Goal: Use online tool/utility: Use online tool/utility

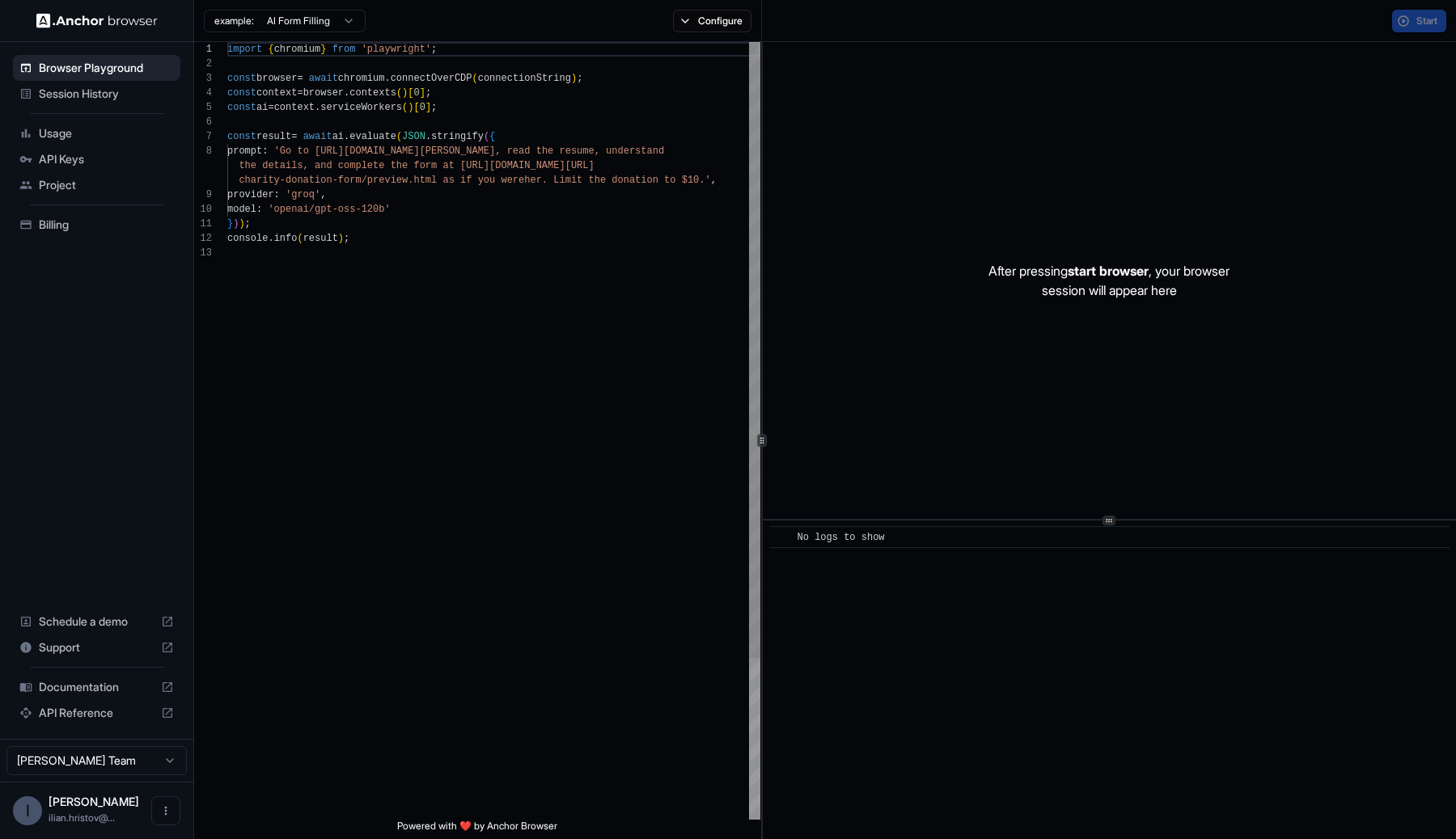
scroll to position [117, 0]
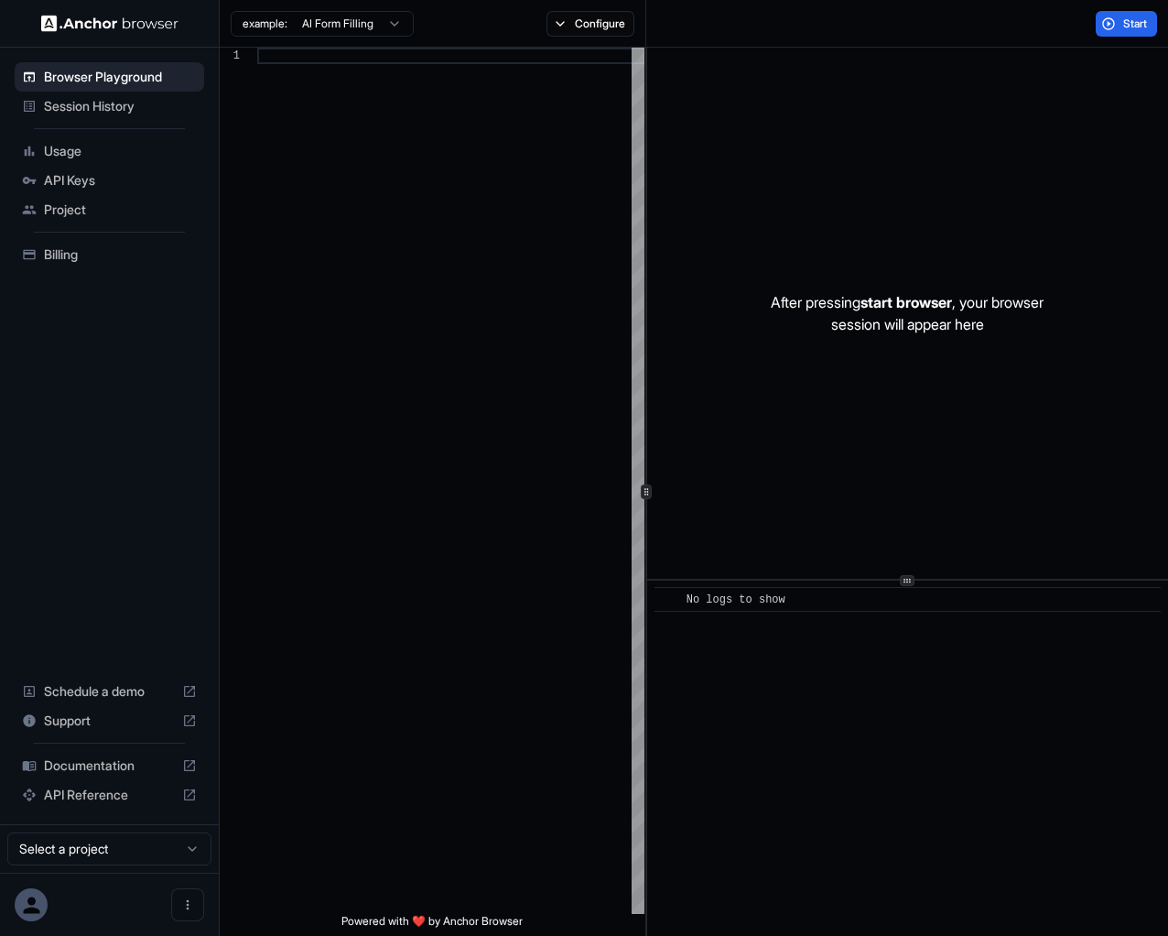
scroll to position [115, 0]
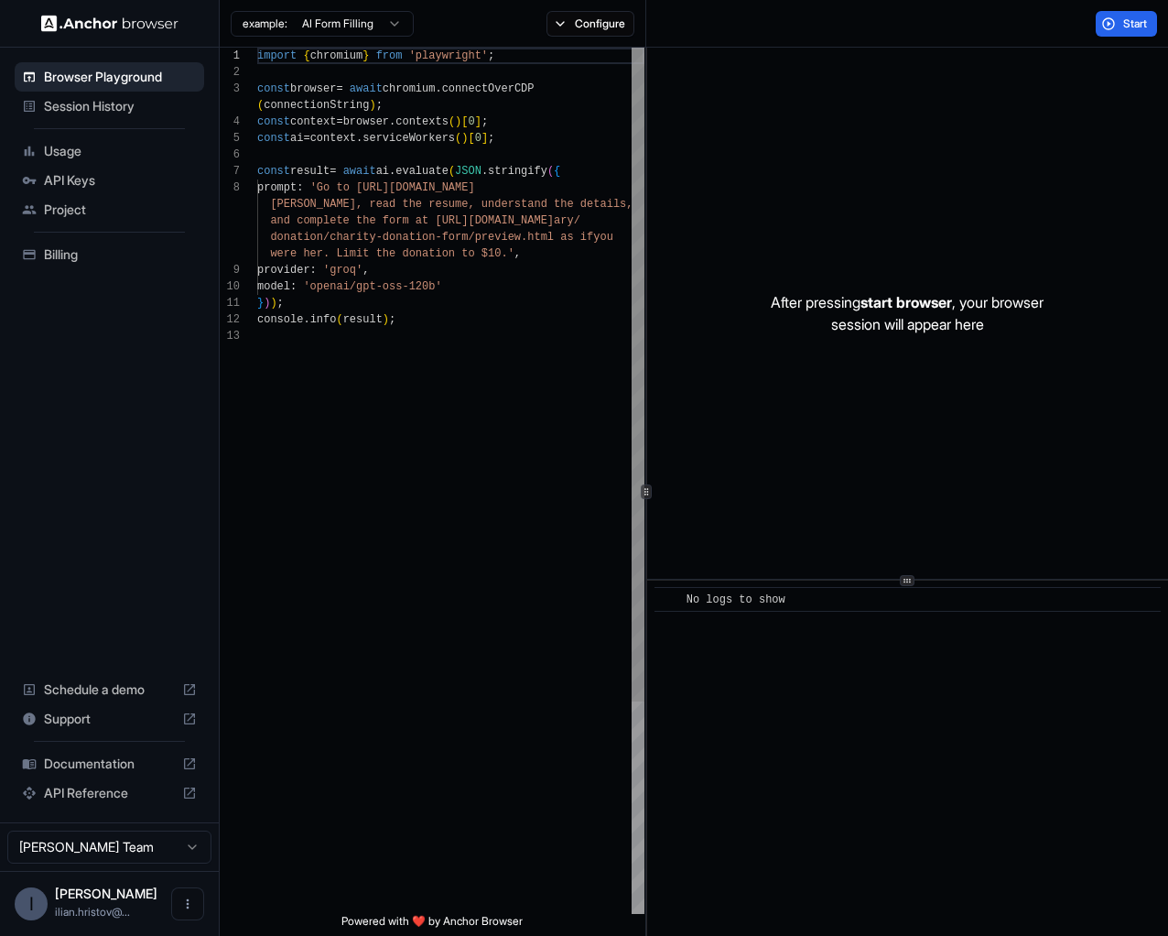
click at [290, 192] on div "import { chromium } from 'playwright' ; const browser = await chromium . connec…" at bounding box center [450, 621] width 387 height 1146
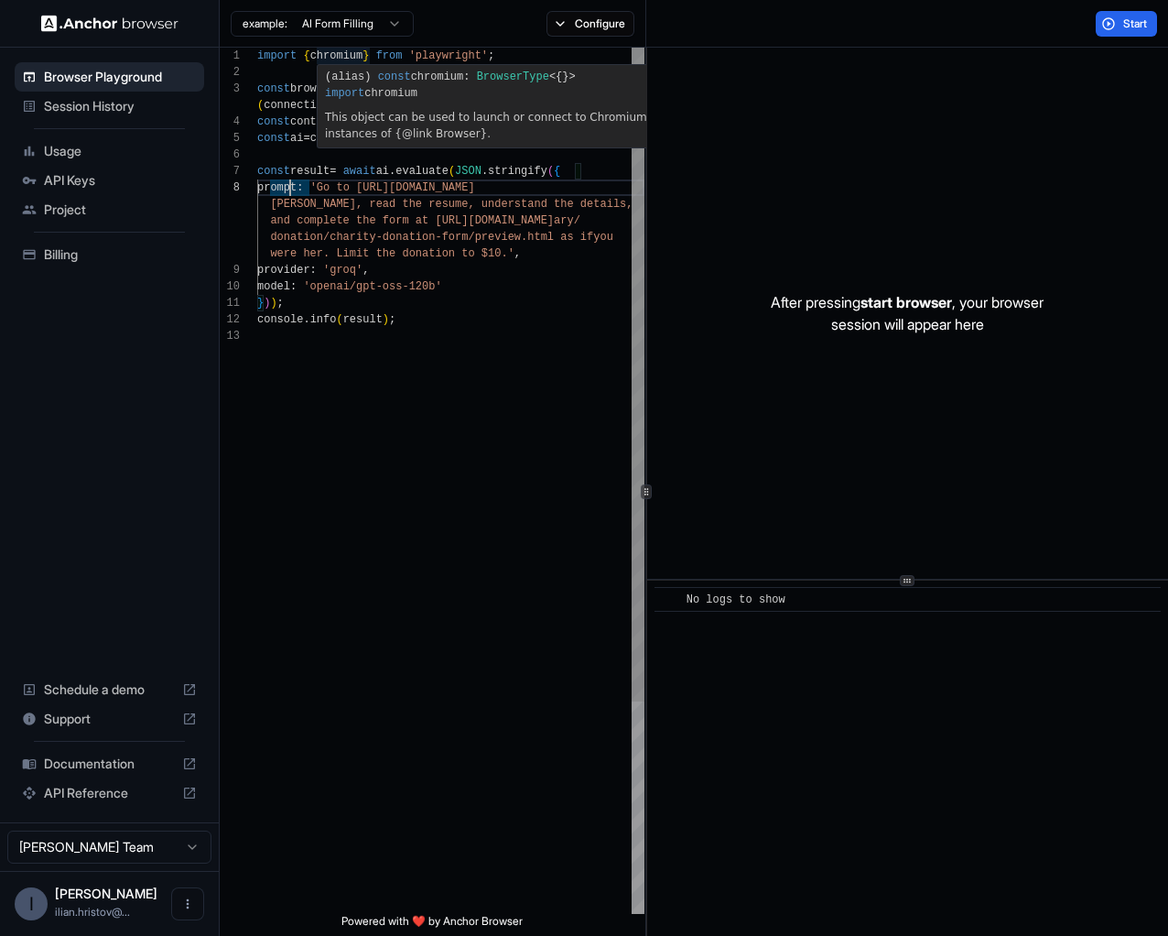
click at [336, 98] on span "import" at bounding box center [344, 93] width 39 height 13
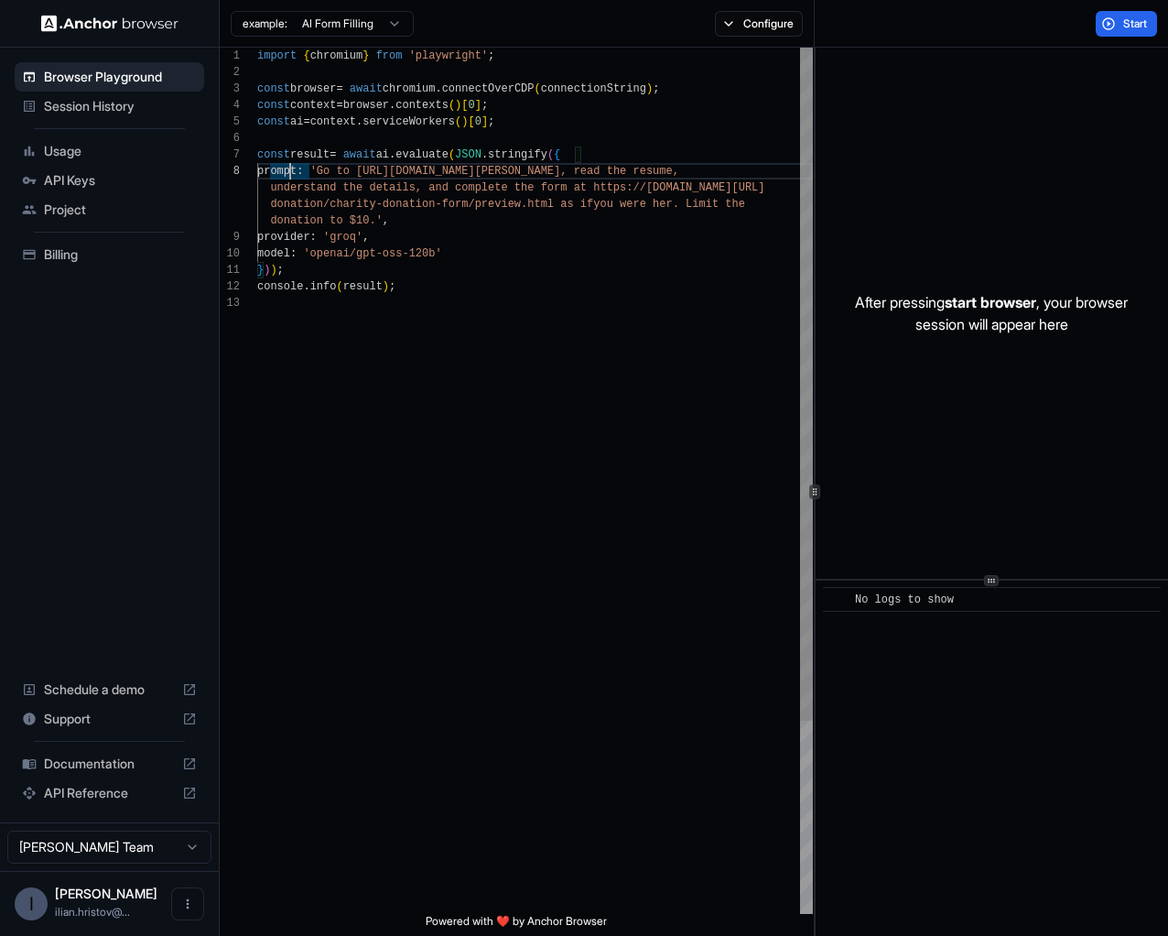
click at [815, 157] on div at bounding box center [815, 492] width 1 height 888
drag, startPoint x: 518, startPoint y: 194, endPoint x: 504, endPoint y: 196, distance: 14.8
click at [517, 195] on span "understand the details, and complete the form at h ttps://[DOMAIN_NAME][URL]" at bounding box center [511, 187] width 508 height 16
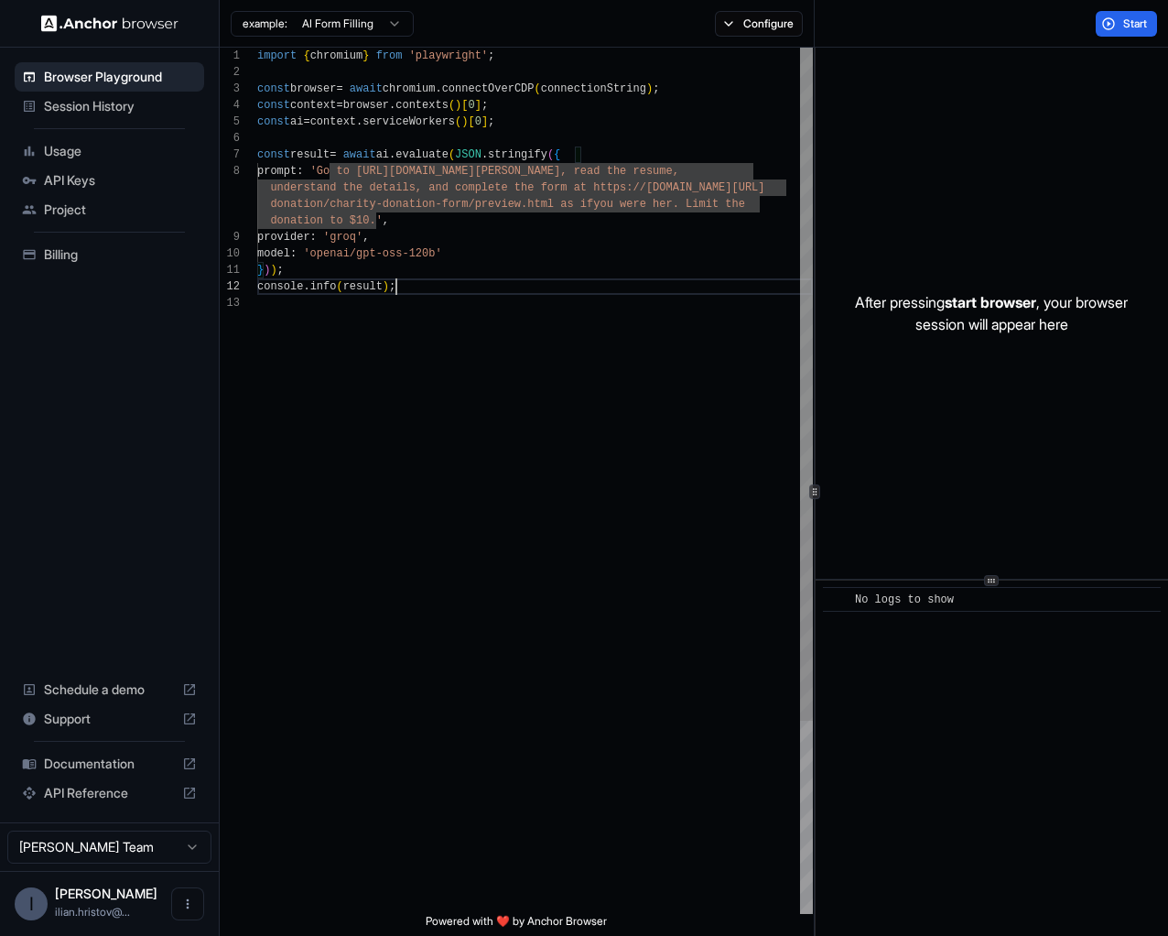
scroll to position [66, 0]
click at [448, 286] on div "import { chromium } from 'playwright' ; const browser = await chromium . connec…" at bounding box center [535, 604] width 556 height 1113
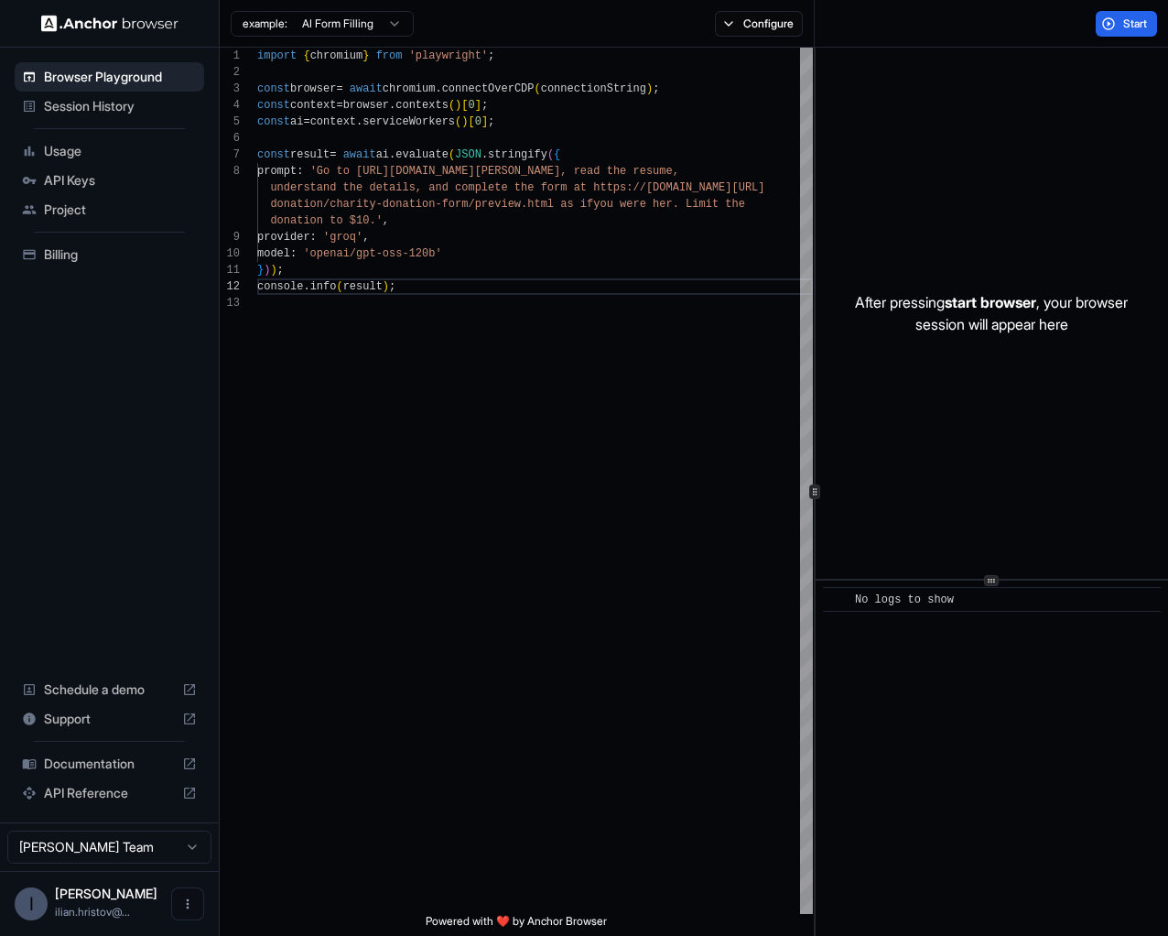
click at [356, 34] on html "Browser Playground Session History Usage API Keys Project Billing Schedule a de…" at bounding box center [584, 468] width 1168 height 936
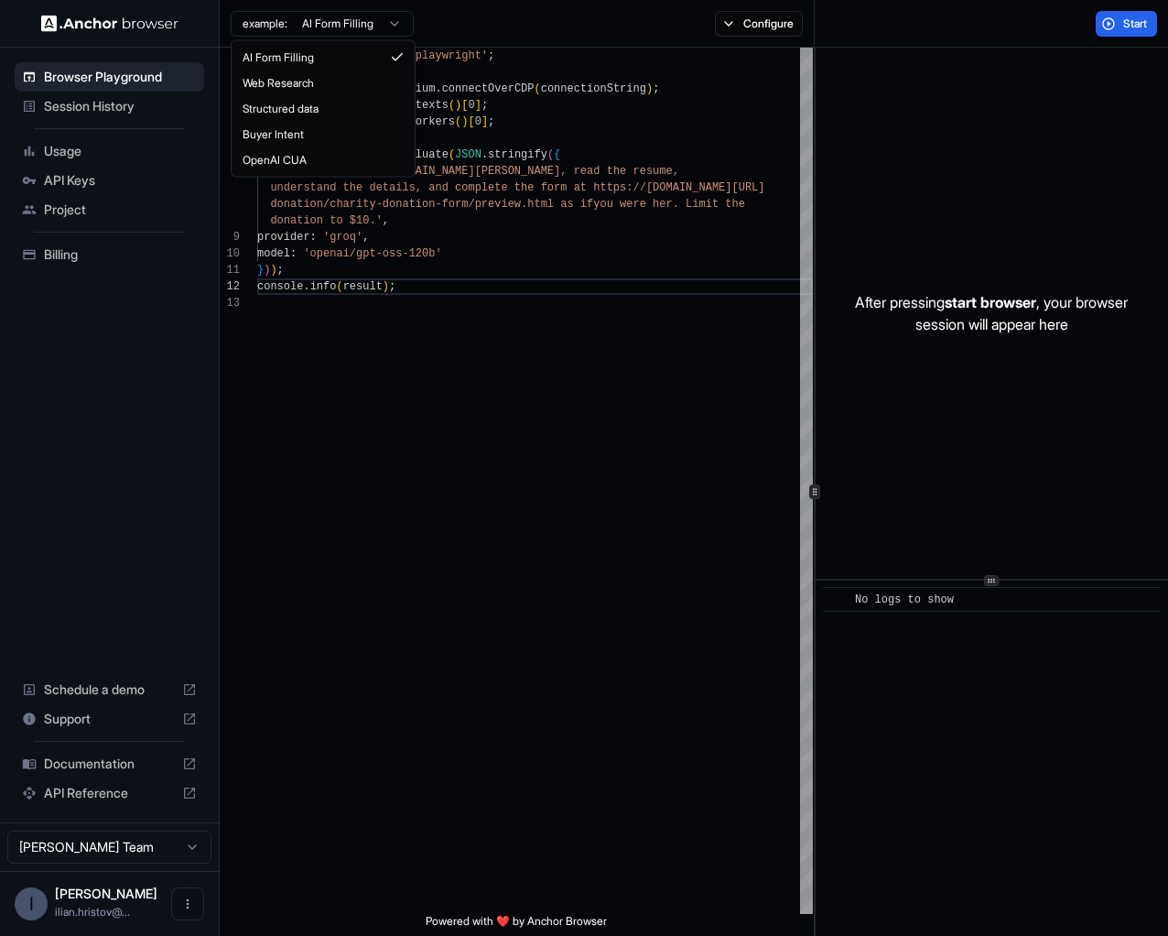
type textarea "**********"
